Goal: Task Accomplishment & Management: Use online tool/utility

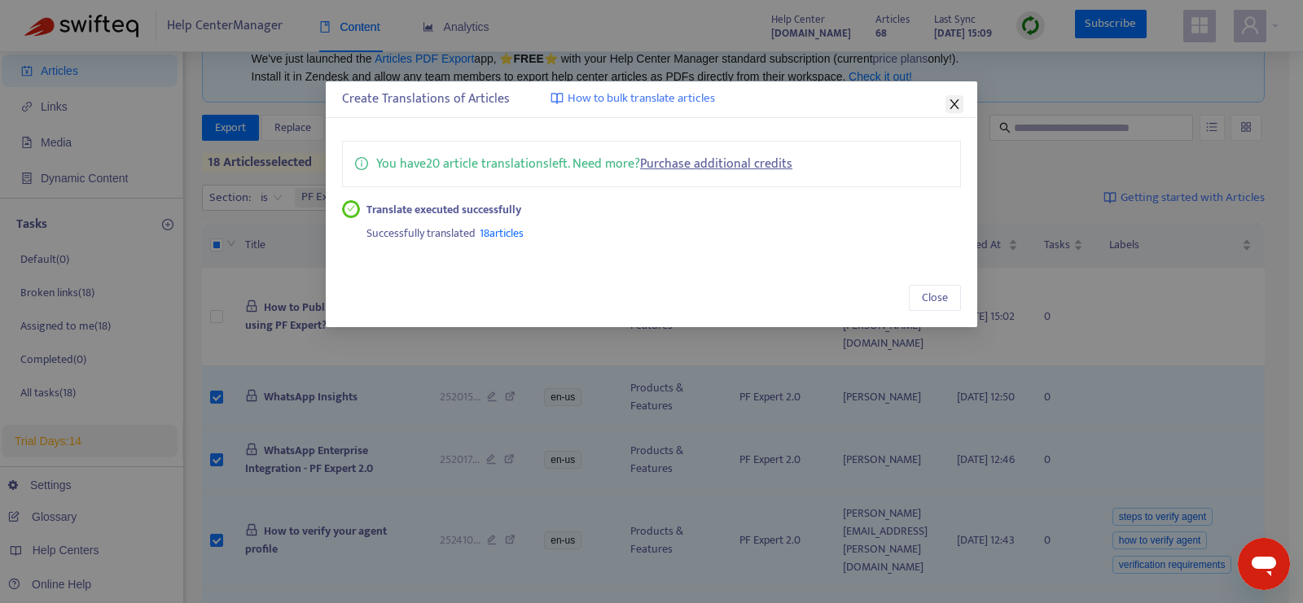
click at [958, 102] on icon "close" at bounding box center [954, 104] width 13 height 13
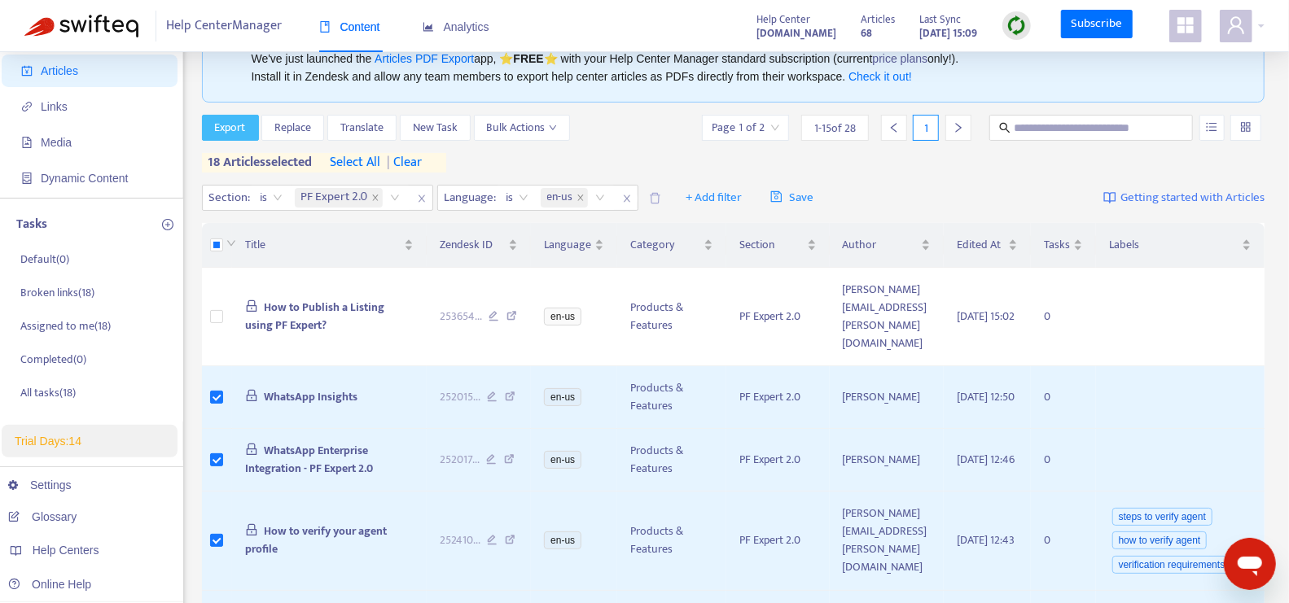
click at [240, 130] on span "Export" at bounding box center [230, 128] width 31 height 18
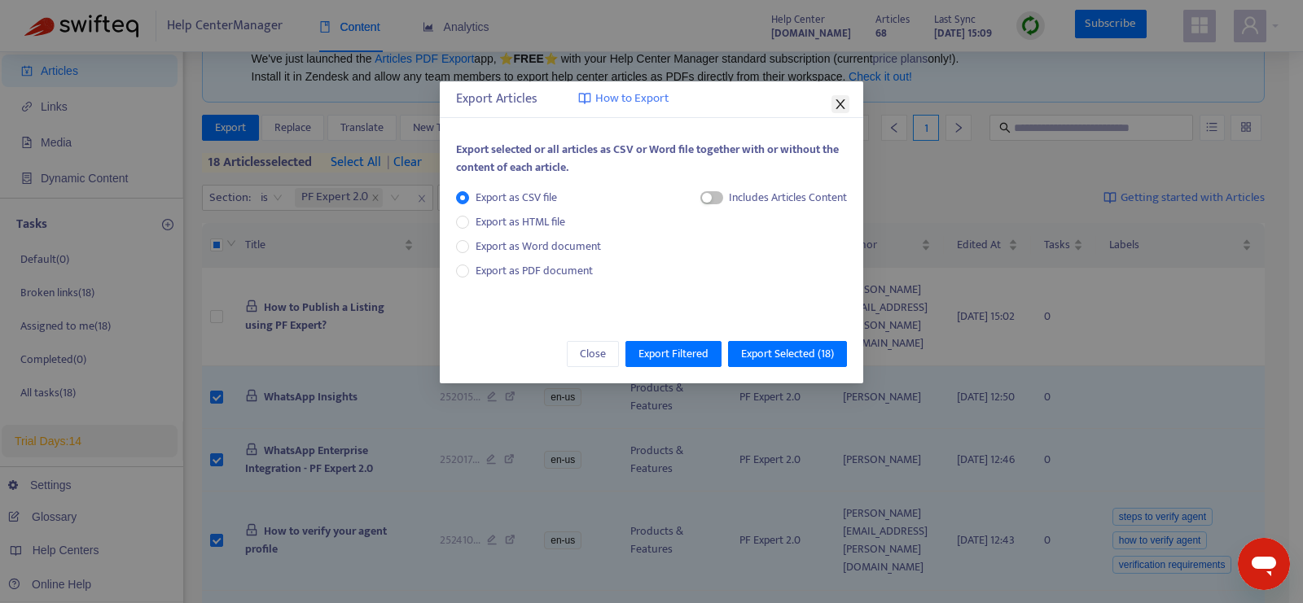
click at [837, 103] on icon "close" at bounding box center [840, 104] width 13 height 13
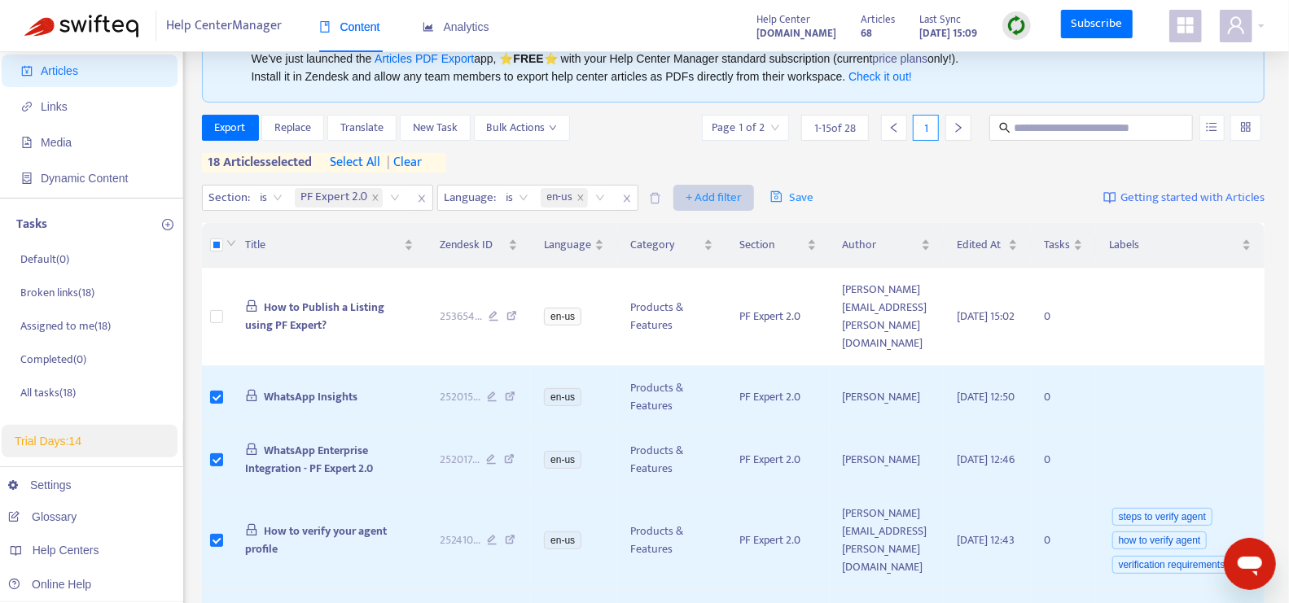
click at [711, 204] on span "+ Add filter" at bounding box center [714, 198] width 56 height 20
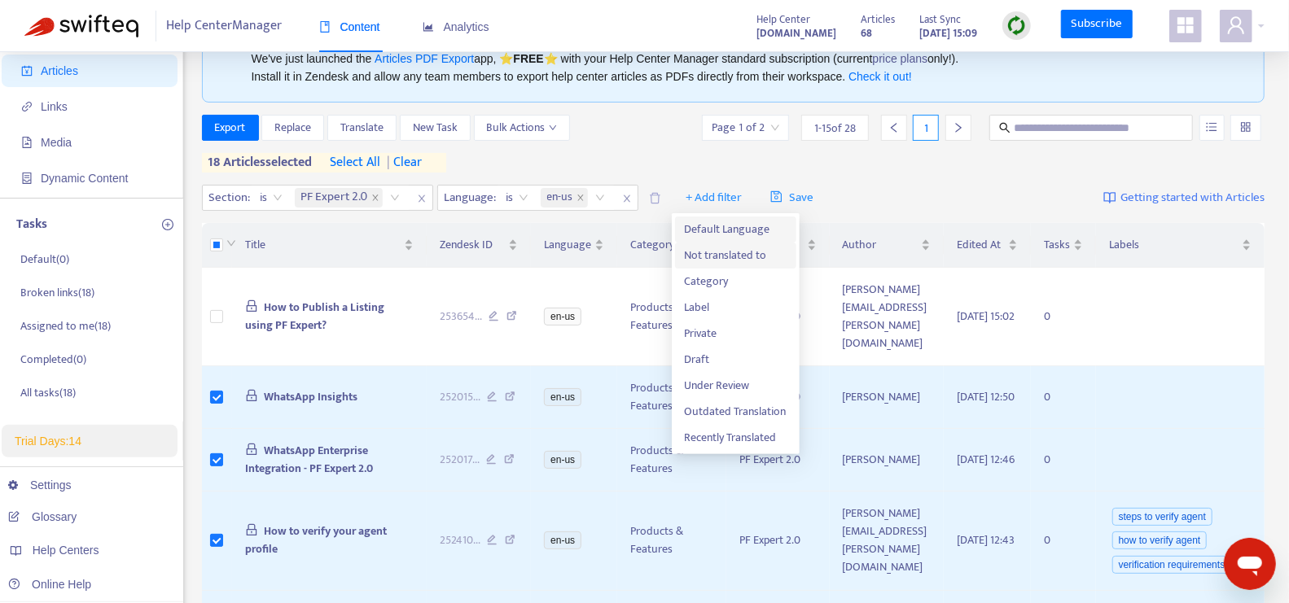
click at [734, 247] on span "Not translated to" at bounding box center [736, 256] width 102 height 18
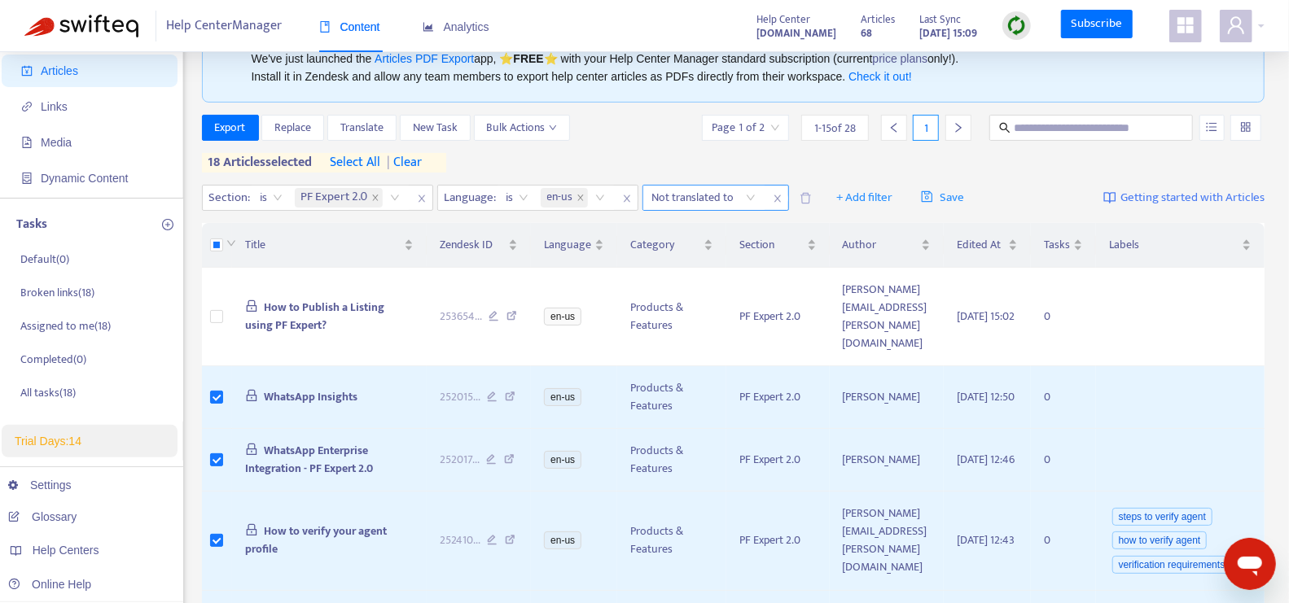
click at [750, 194] on div "Not translated to" at bounding box center [703, 198] width 121 height 24
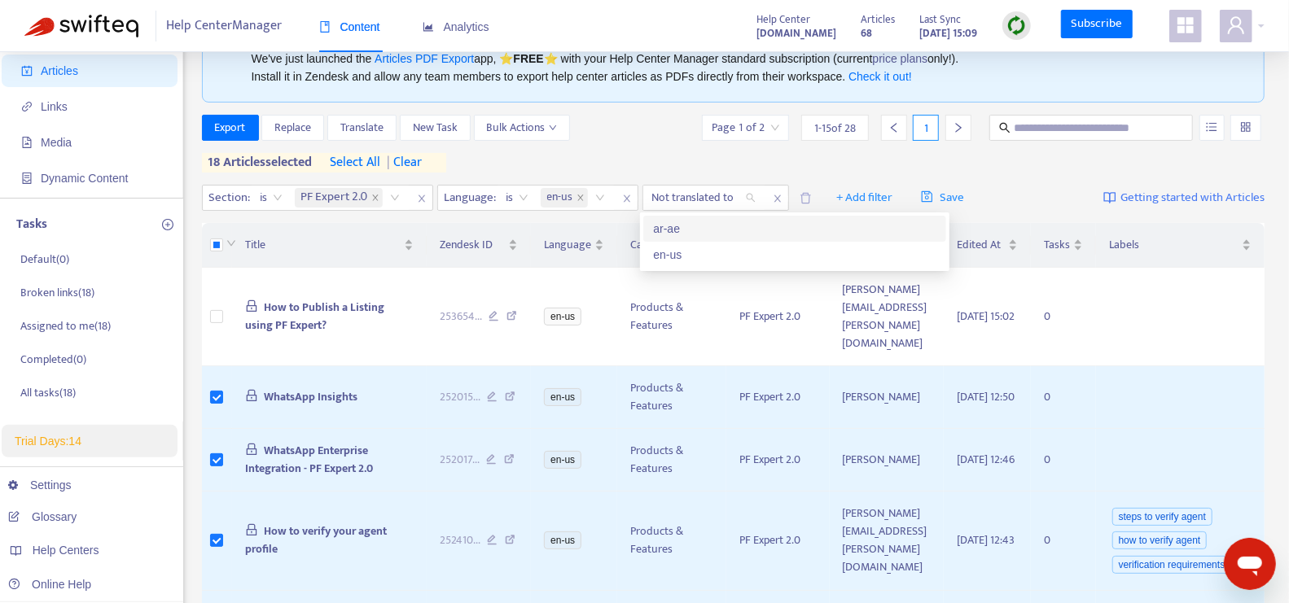
click at [728, 230] on div "ar-ae" at bounding box center [794, 229] width 283 height 18
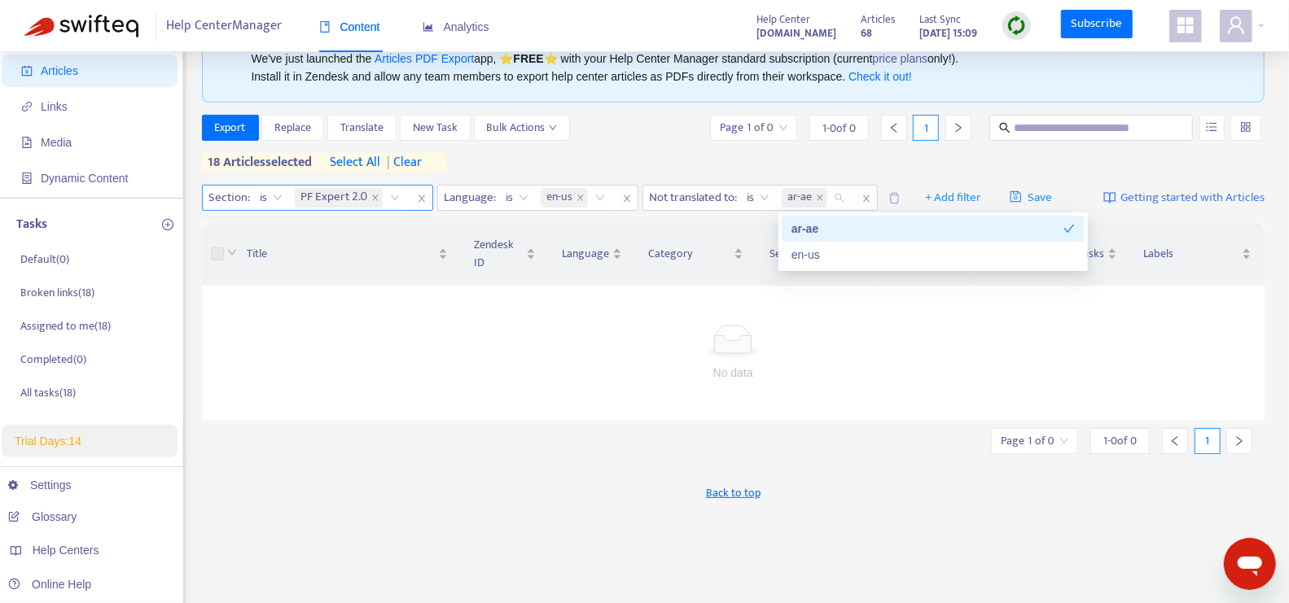
click at [419, 195] on icon "close" at bounding box center [421, 198] width 7 height 7
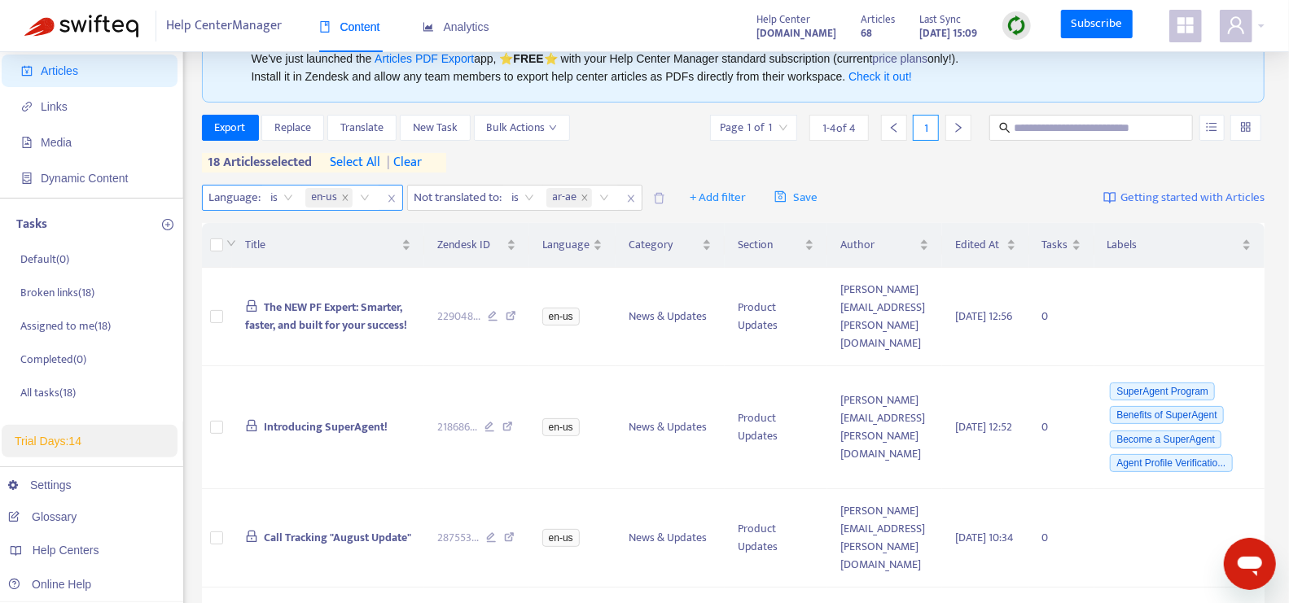
click at [389, 195] on icon "close" at bounding box center [392, 199] width 10 height 10
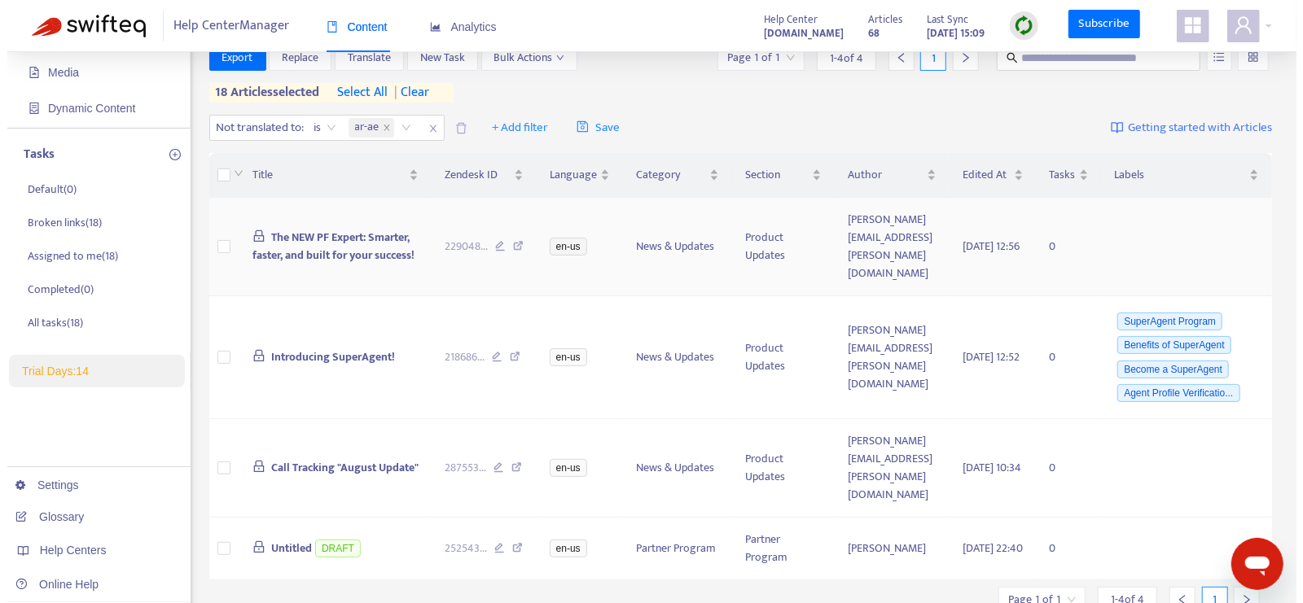
scroll to position [142, 0]
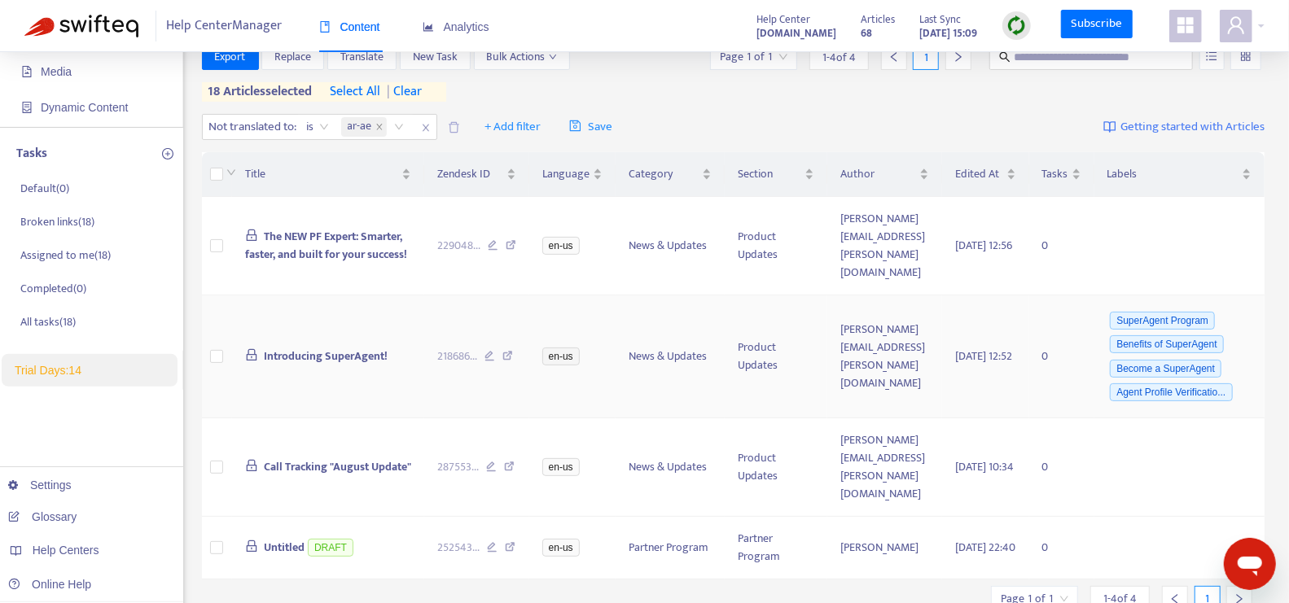
click at [275, 357] on span "Introducing SuperAgent!" at bounding box center [326, 356] width 124 height 19
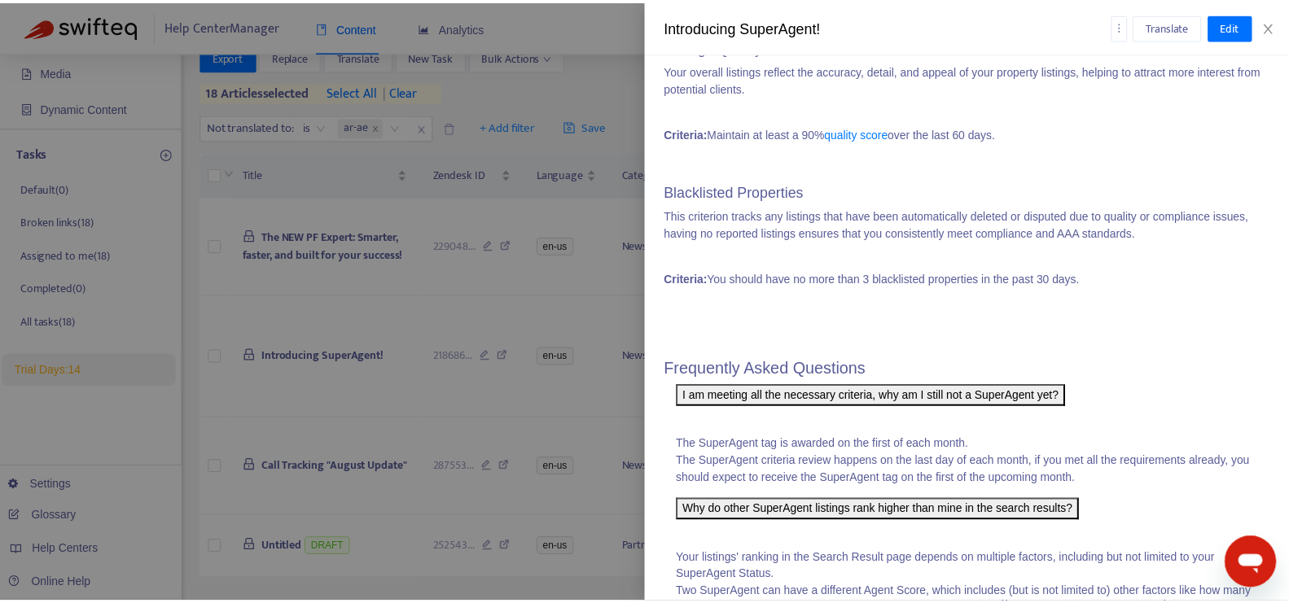
scroll to position [1797, 0]
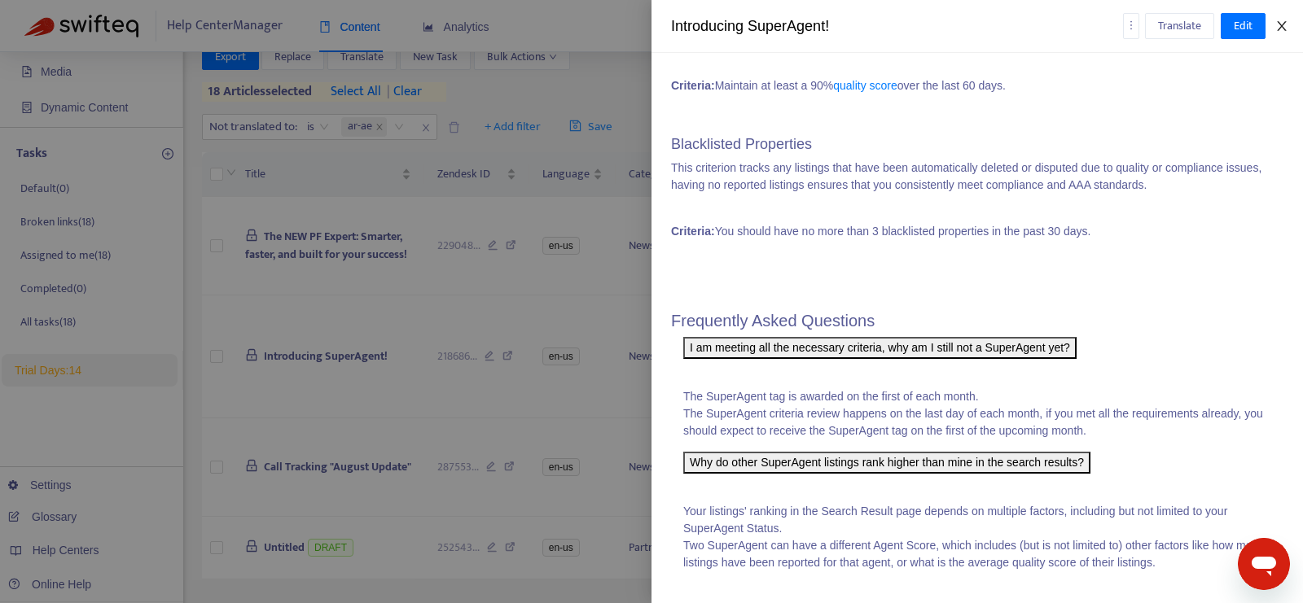
click at [1281, 24] on icon "close" at bounding box center [1281, 26] width 9 height 10
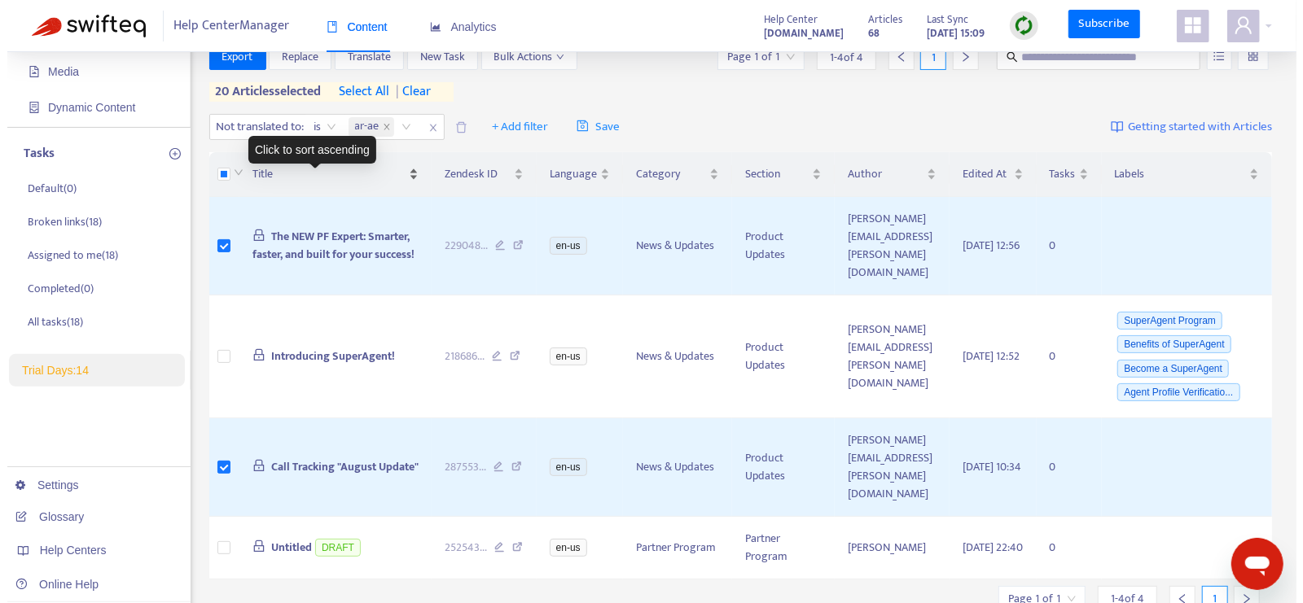
scroll to position [111, 0]
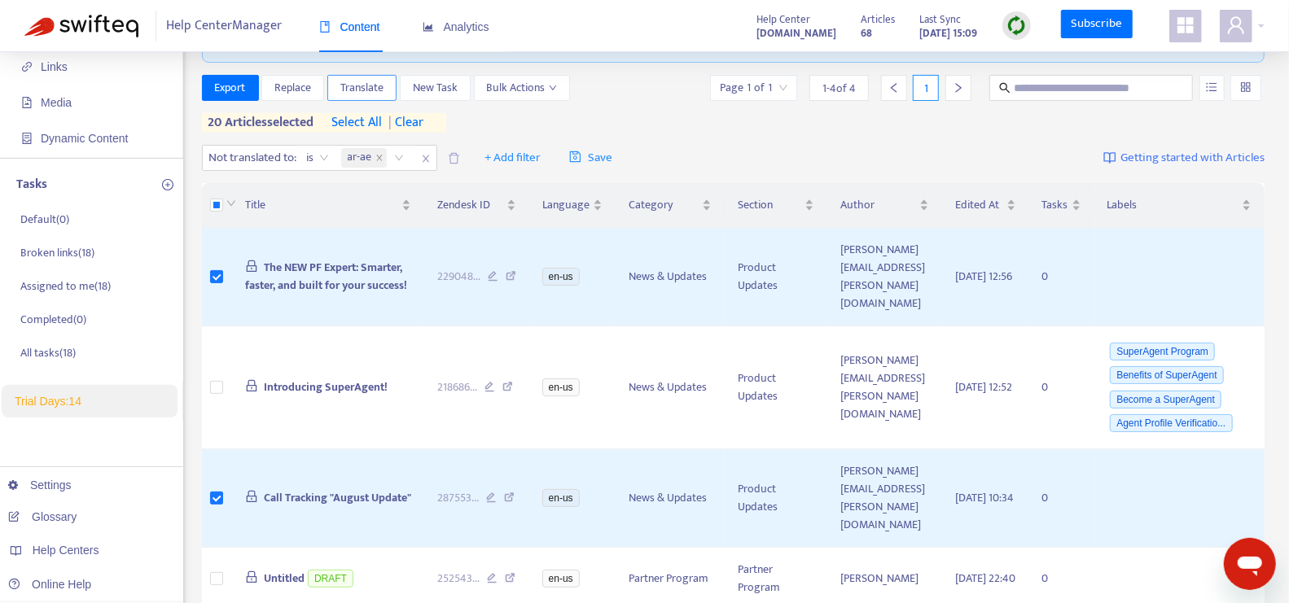
click at [371, 87] on span "Translate" at bounding box center [361, 88] width 43 height 18
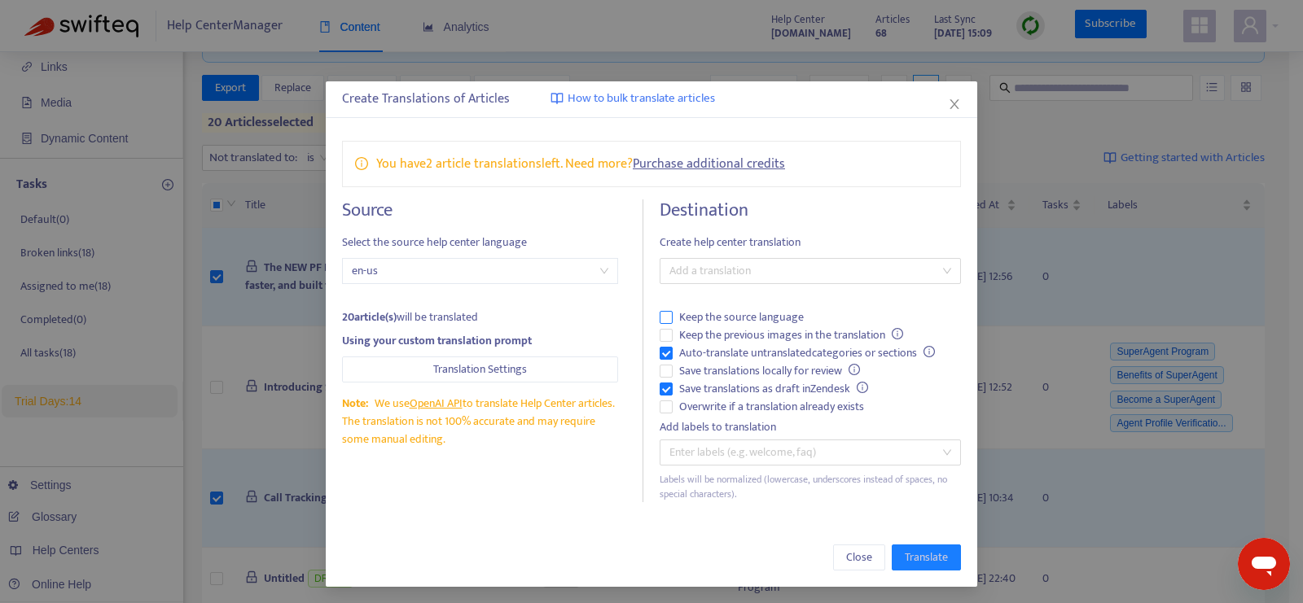
click at [691, 318] on span "Keep the source language" at bounding box center [742, 318] width 138 height 18
click at [724, 318] on span "Keep the source language" at bounding box center [742, 318] width 138 height 18
click at [724, 336] on span "Keep the previous images in the translation" at bounding box center [791, 336] width 237 height 18
click at [728, 404] on span "Overwrite if a translation already exists" at bounding box center [772, 407] width 198 height 18
click at [580, 367] on button "Translation Settings" at bounding box center [480, 370] width 276 height 26
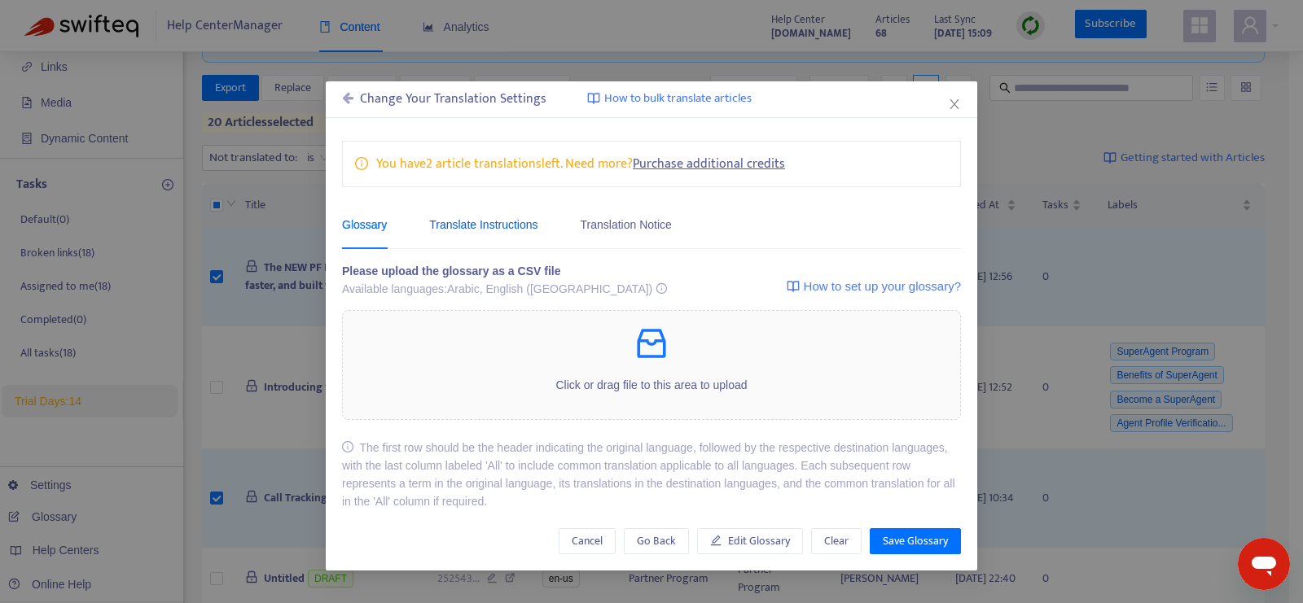
click at [518, 230] on div "Translate Instructions" at bounding box center [483, 225] width 108 height 18
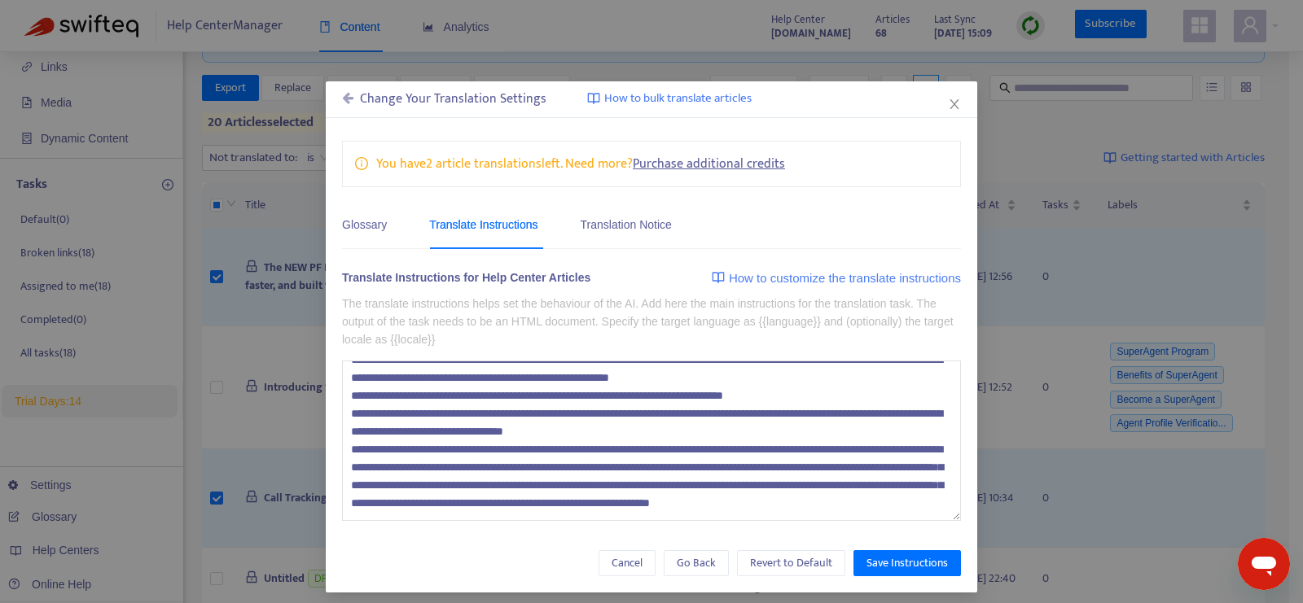
scroll to position [7, 0]
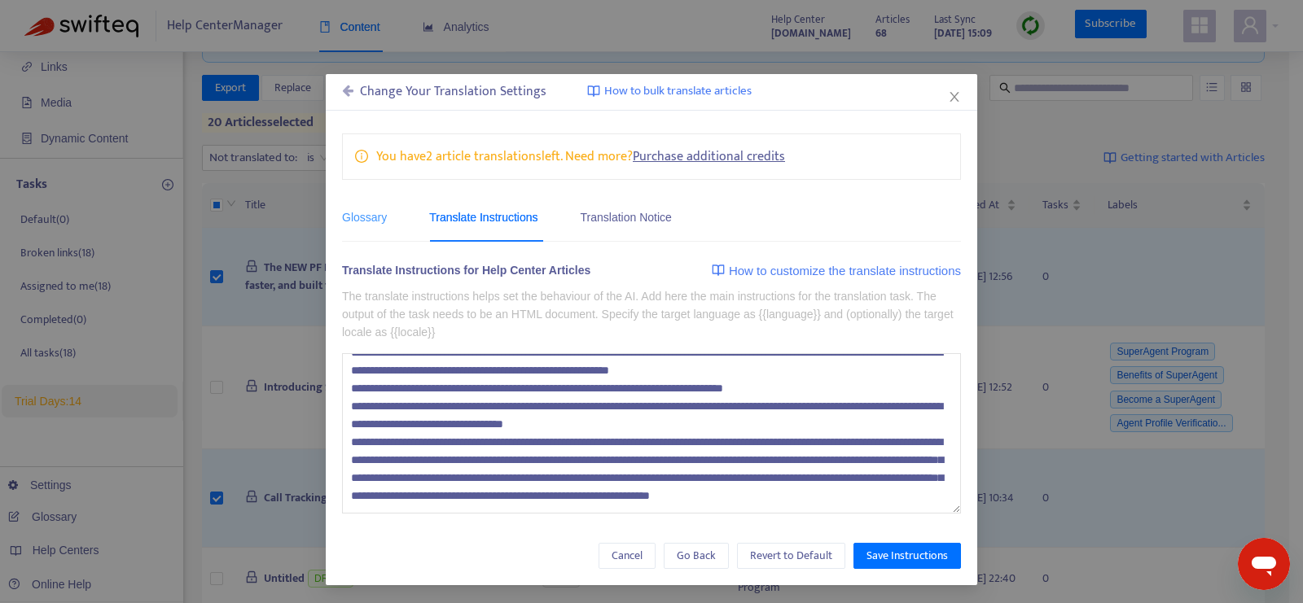
click at [380, 233] on div "Glossary" at bounding box center [364, 217] width 45 height 50
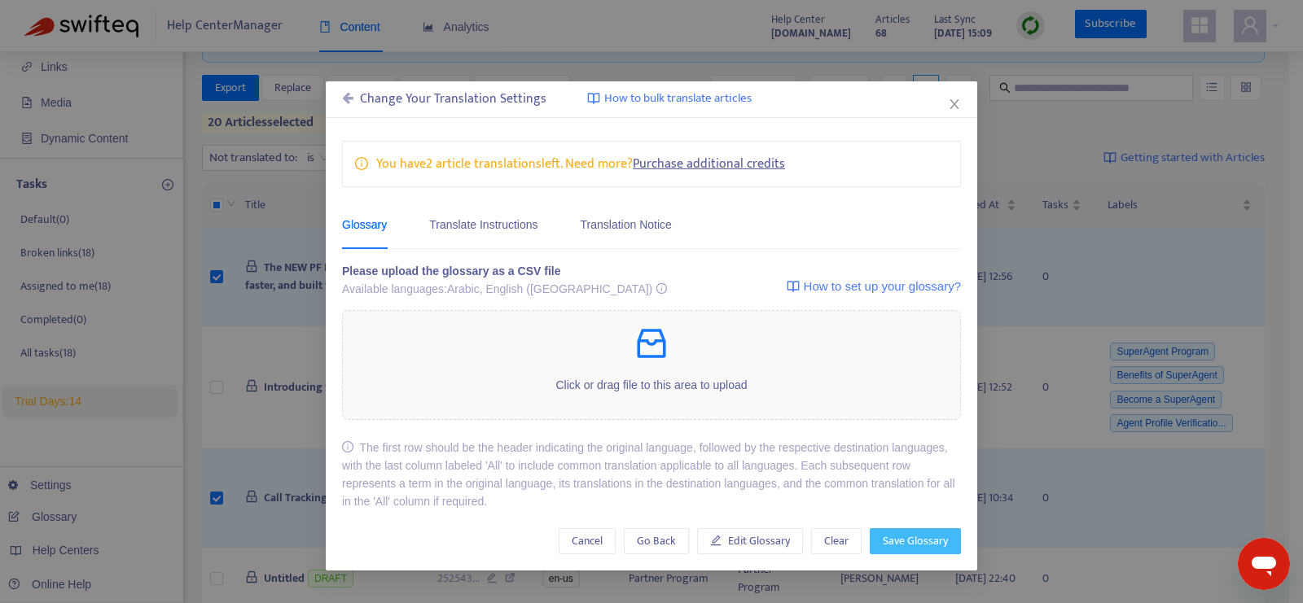
click at [897, 537] on span "Save Glossary" at bounding box center [915, 542] width 65 height 18
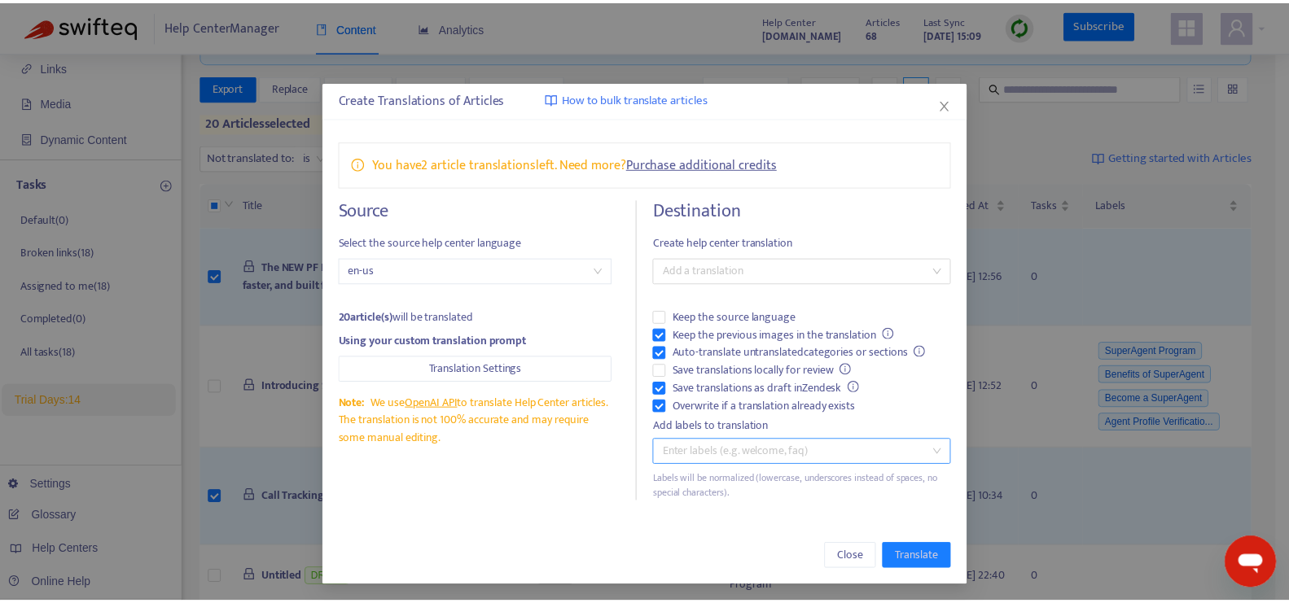
scroll to position [1, 0]
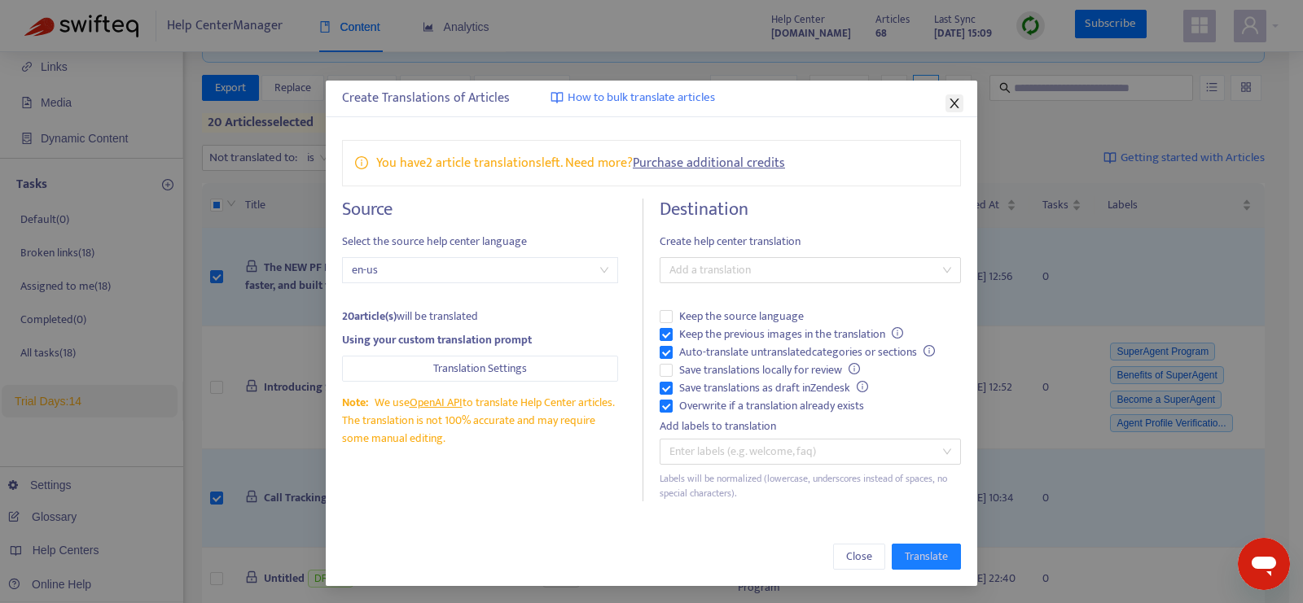
click at [948, 105] on icon "close" at bounding box center [954, 103] width 13 height 13
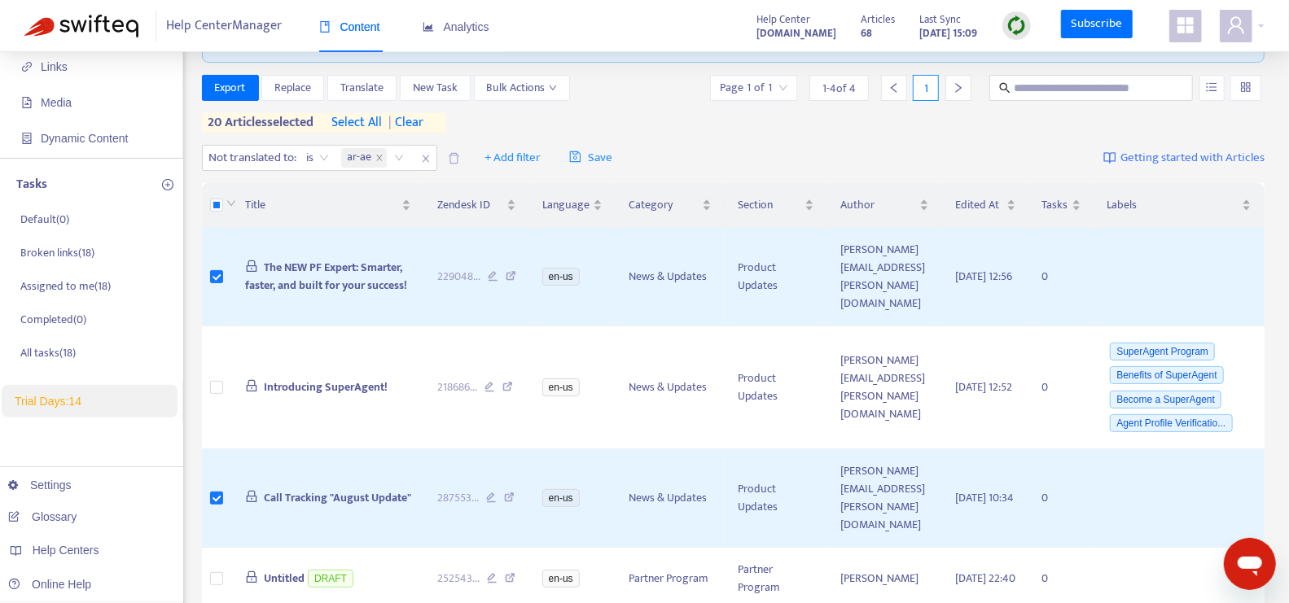
click at [402, 119] on span "| clear" at bounding box center [403, 123] width 41 height 20
click at [363, 89] on span "Translate" at bounding box center [361, 88] width 43 height 18
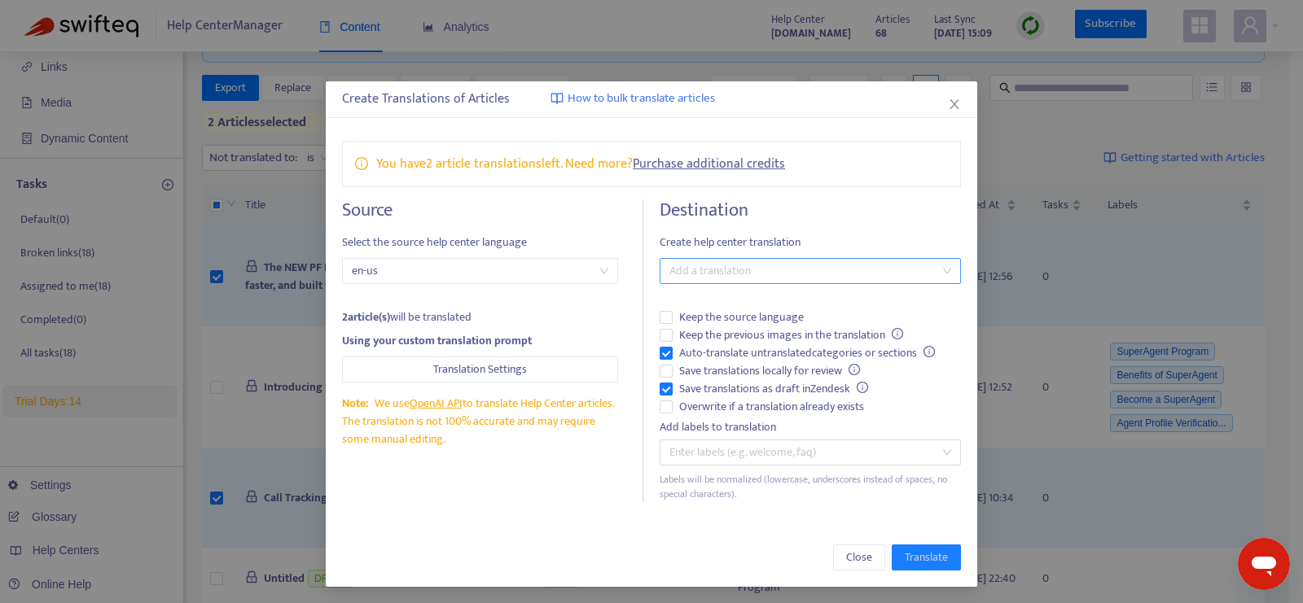
click at [745, 273] on div at bounding box center [802, 271] width 277 height 20
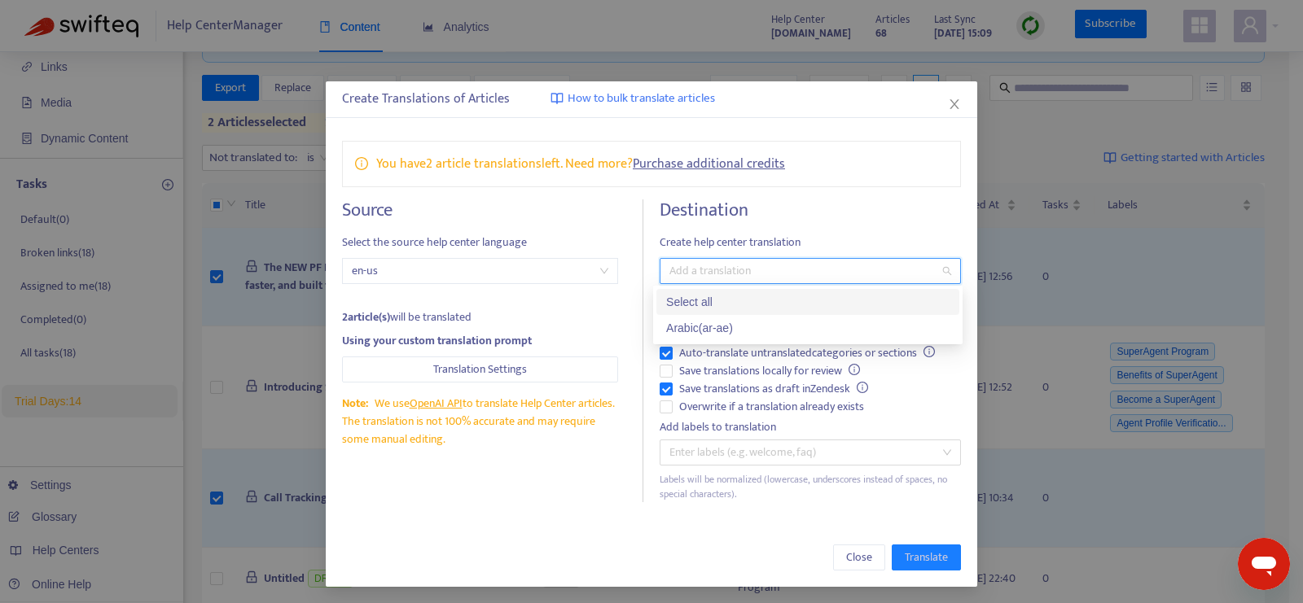
click at [735, 327] on div "Arabic ( ar-ae )" at bounding box center [807, 328] width 283 height 18
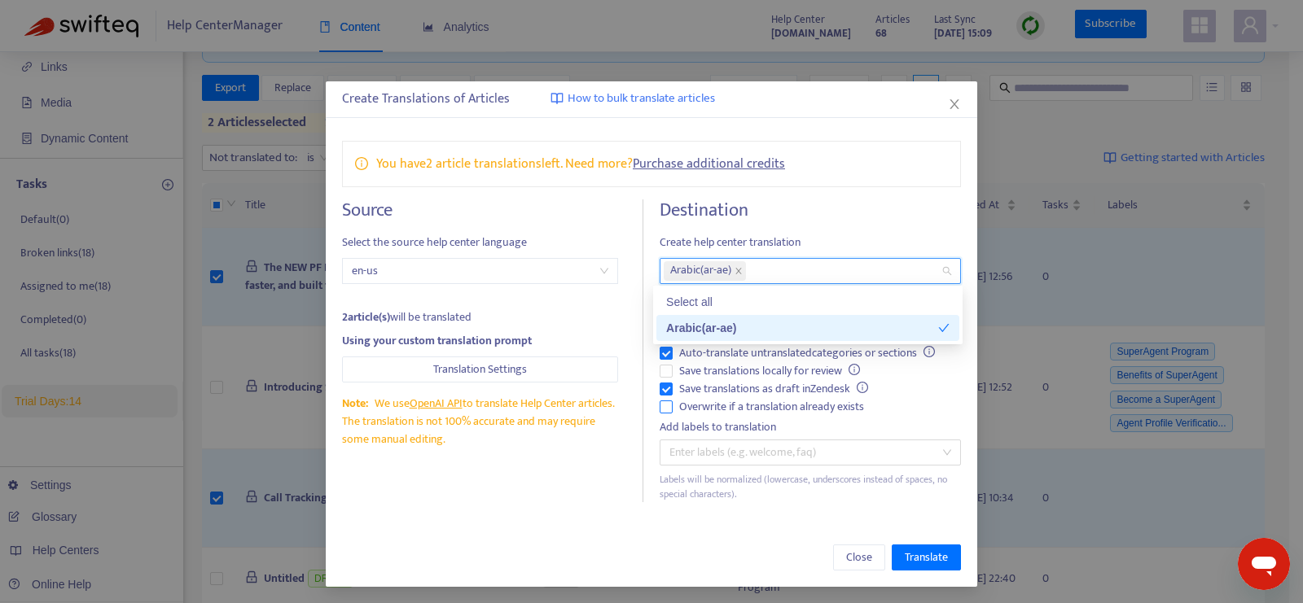
click at [721, 406] on span "Overwrite if a translation already exists" at bounding box center [772, 407] width 198 height 18
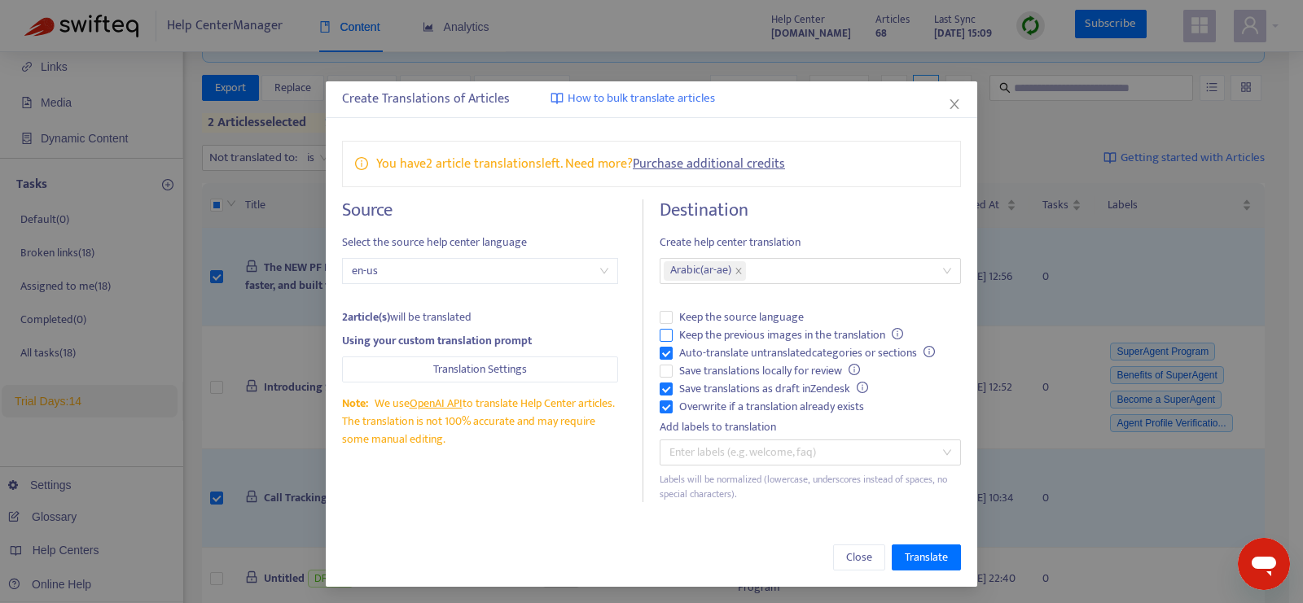
click at [771, 334] on span "Keep the previous images in the translation" at bounding box center [791, 336] width 237 height 18
click at [905, 549] on span "Translate" at bounding box center [926, 558] width 43 height 18
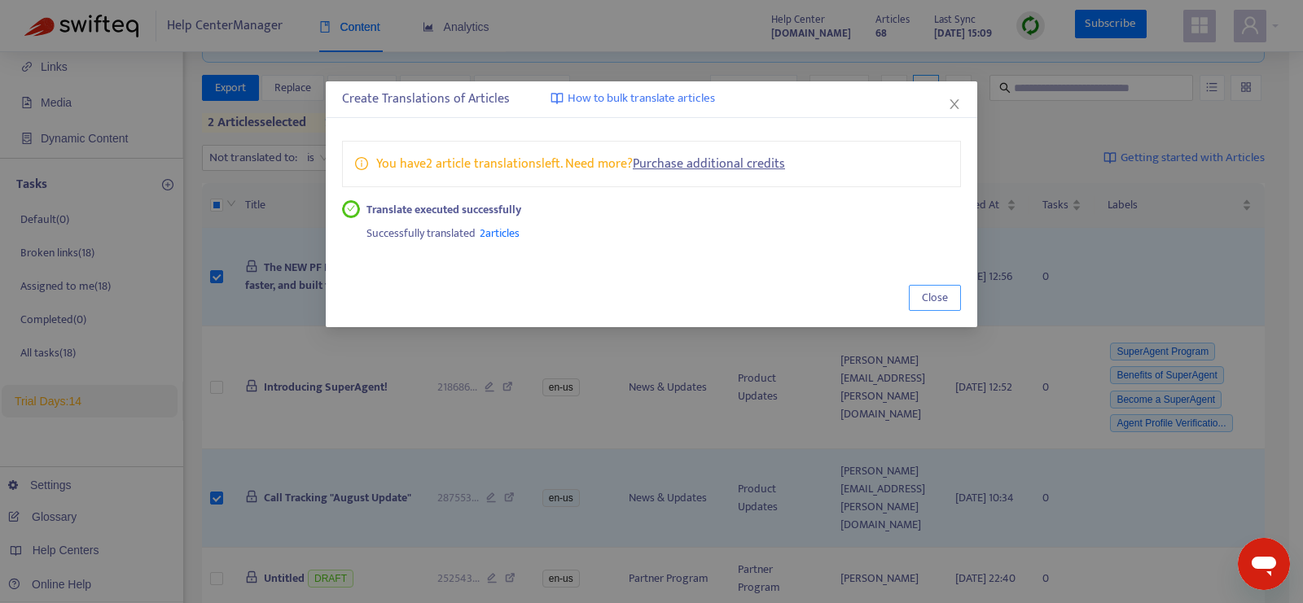
click at [933, 296] on span "Close" at bounding box center [935, 298] width 26 height 18
